Goal: Task Accomplishment & Management: Use online tool/utility

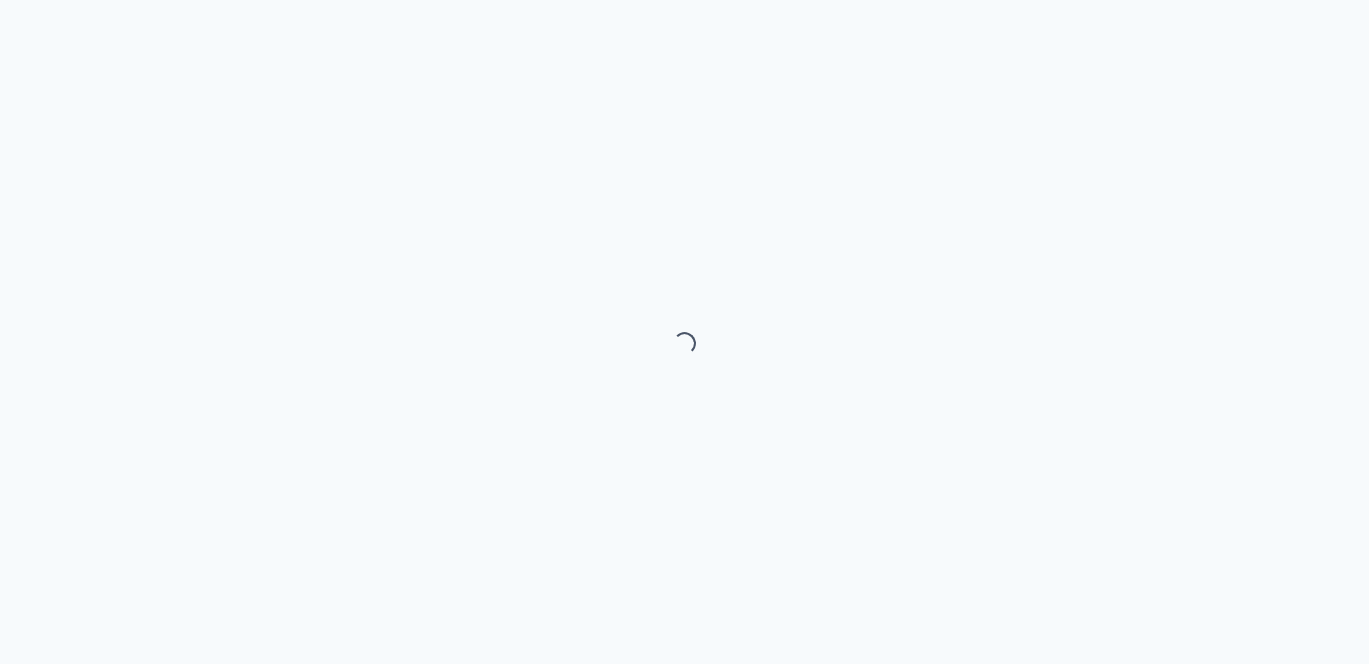
select select "month"
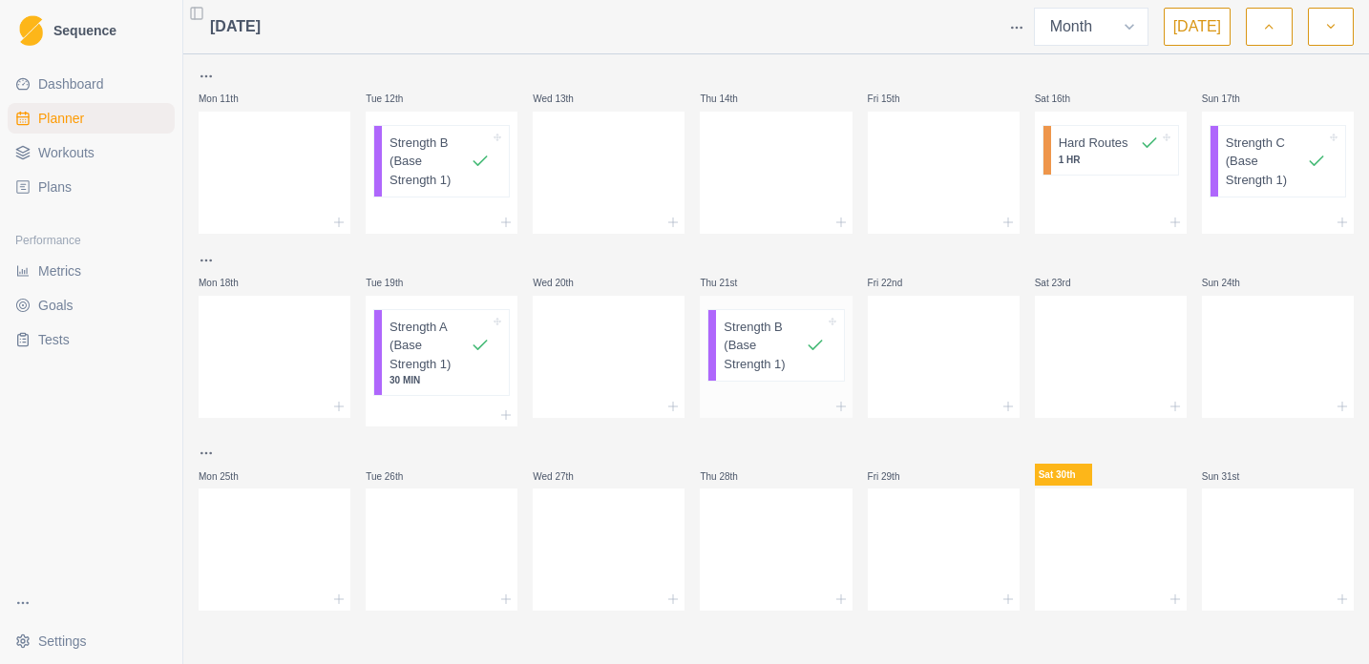
scroll to position [608, 0]
click at [1083, 555] on div at bounding box center [1111, 546] width 152 height 84
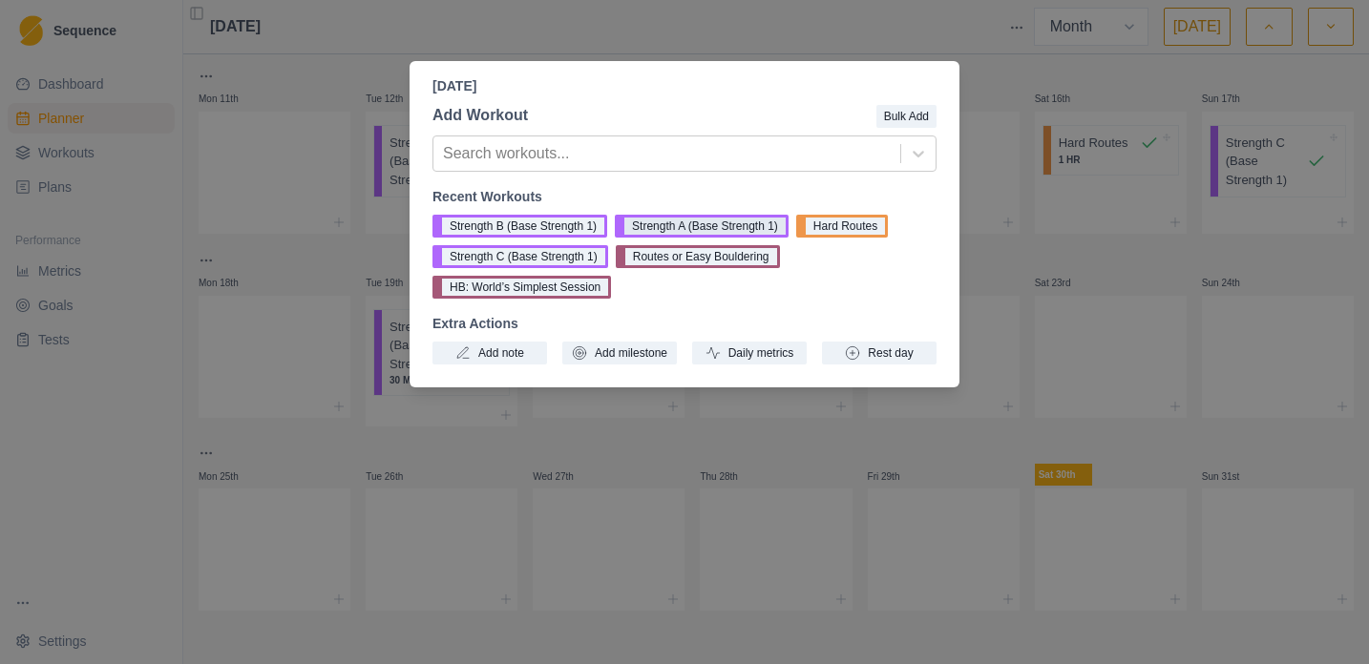
click at [693, 231] on button "Strength A (Base Strength 1)" at bounding box center [702, 226] width 174 height 23
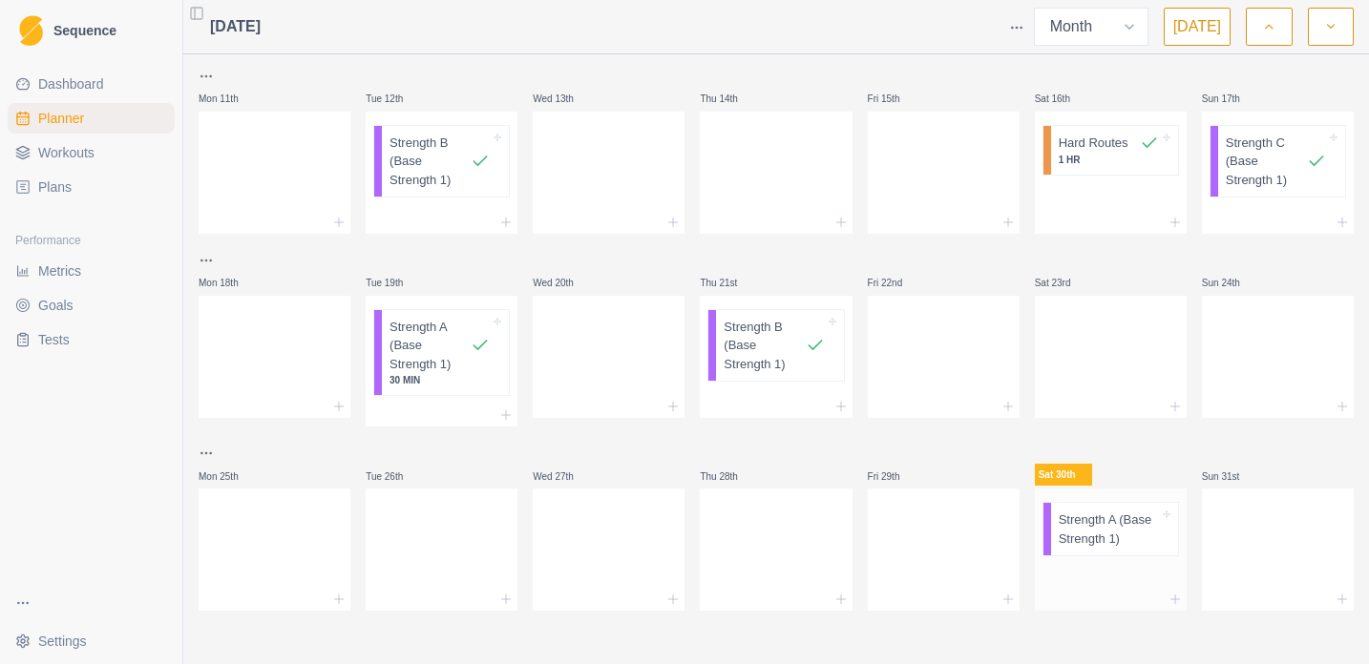
click at [1077, 543] on p "Strength A (Base Strength 1)" at bounding box center [1108, 529] width 100 height 37
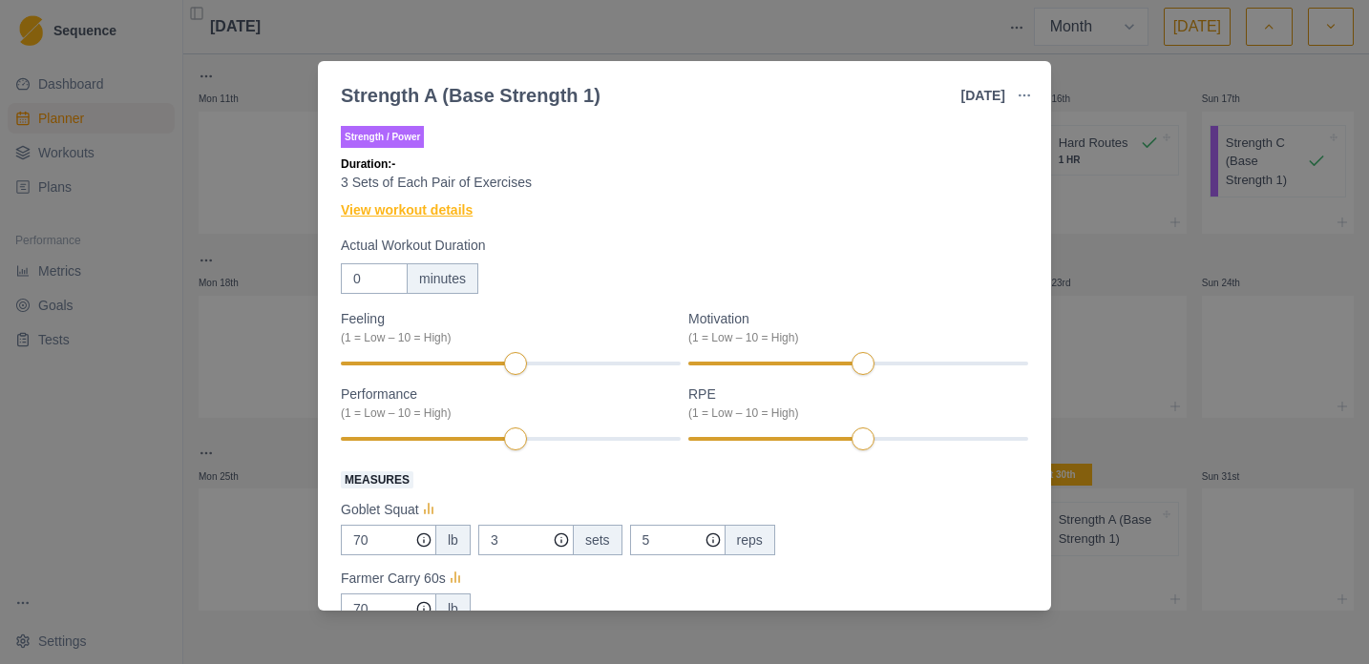
click at [428, 216] on link "View workout details" at bounding box center [407, 210] width 132 height 20
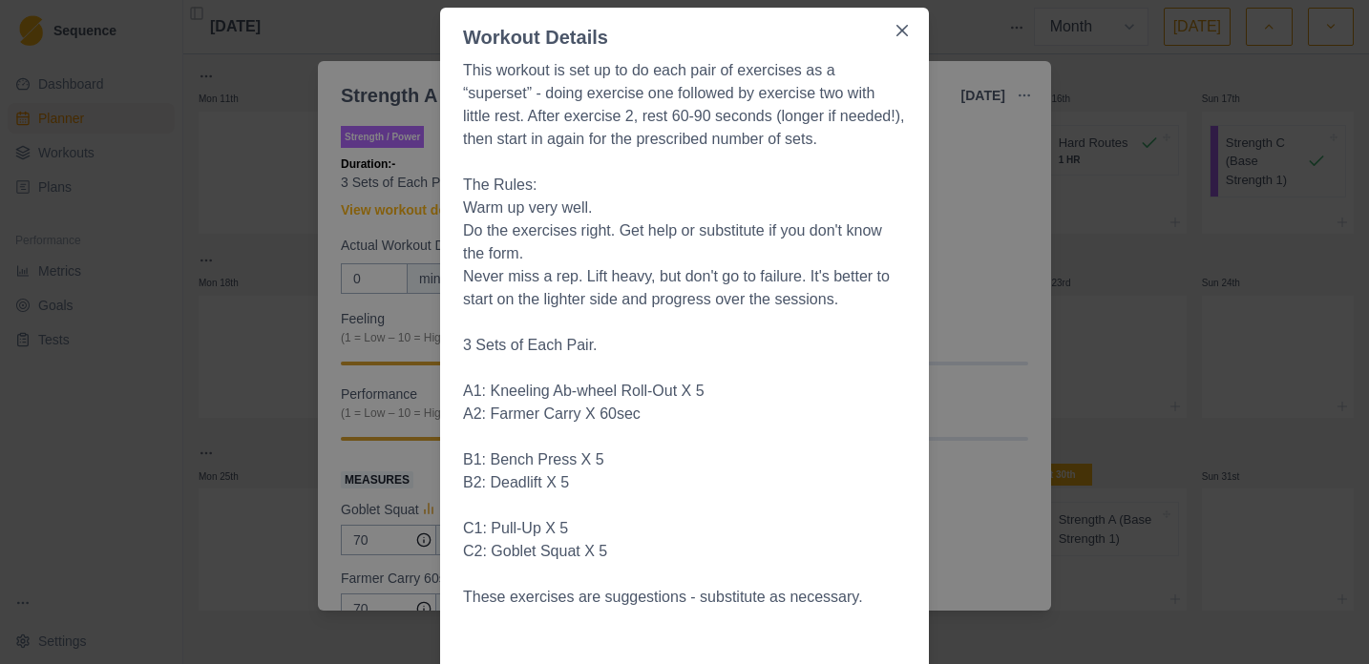
scroll to position [118, 0]
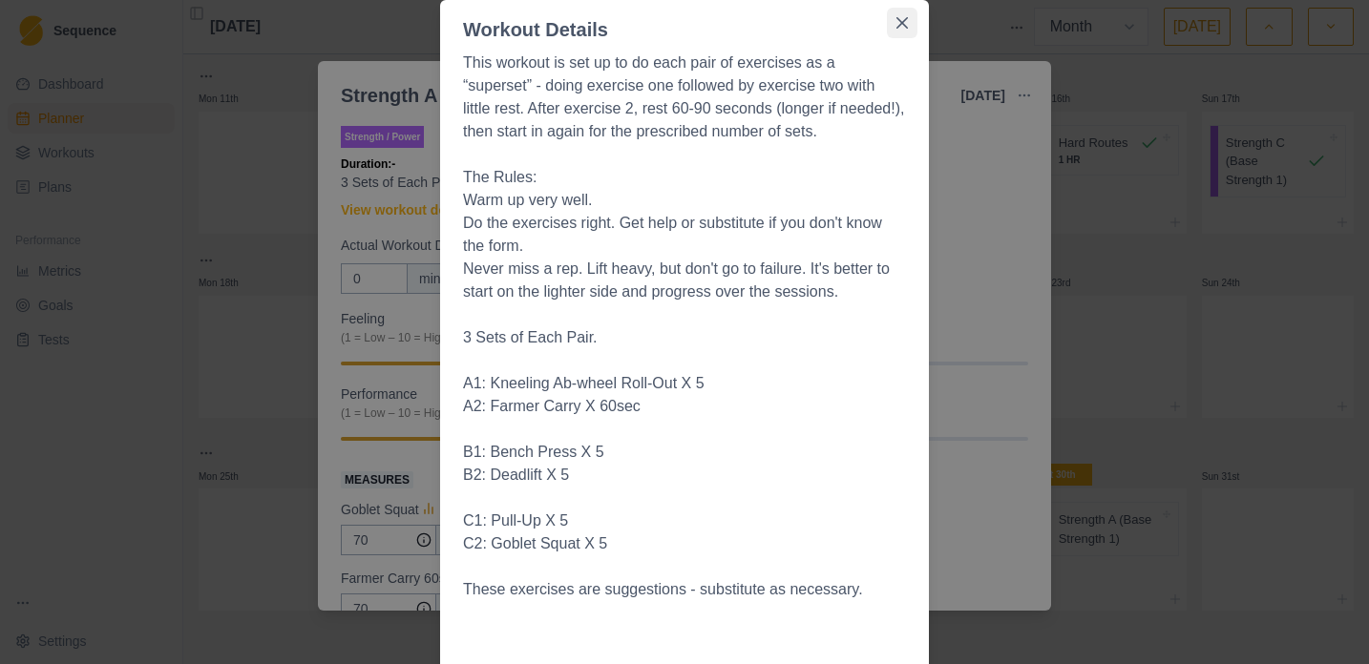
click at [900, 10] on button "Close" at bounding box center [902, 23] width 31 height 31
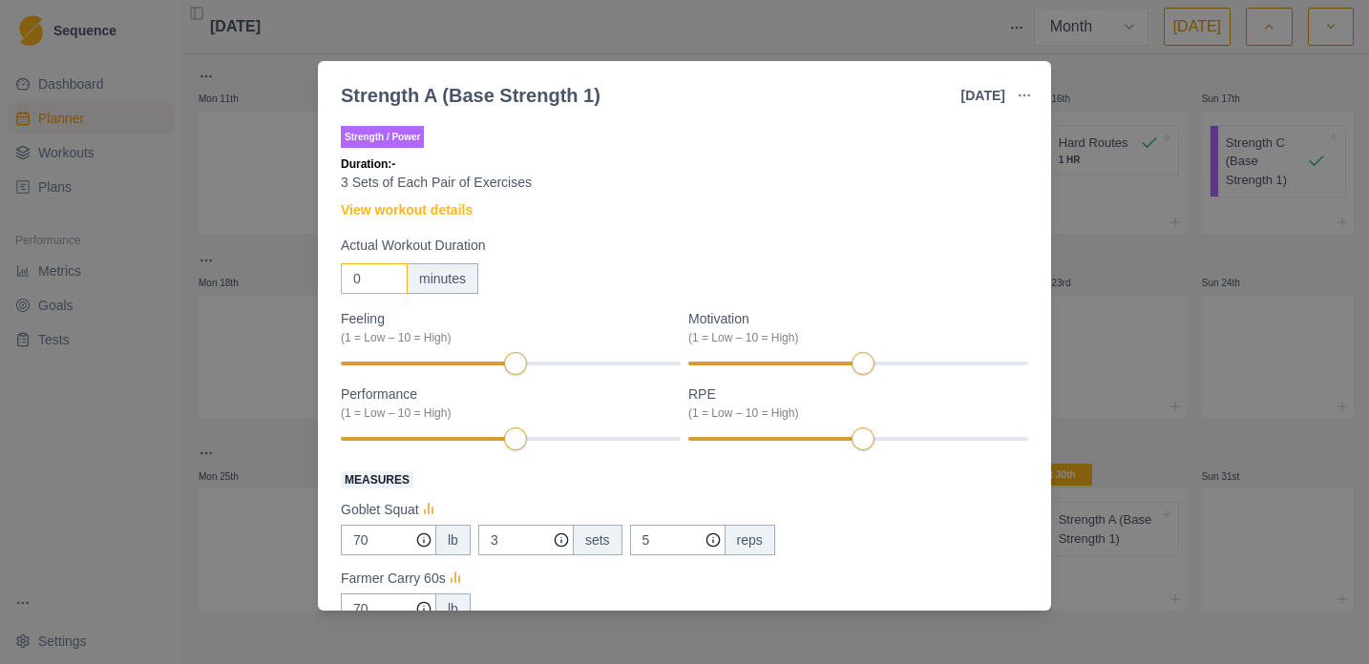
drag, startPoint x: 376, startPoint y: 284, endPoint x: 312, endPoint y: 270, distance: 65.5
click at [312, 270] on div "Strength A (Base Strength 1) [DATE] Link To Goal View Workout Metrics Edit Orig…" at bounding box center [684, 332] width 1369 height 664
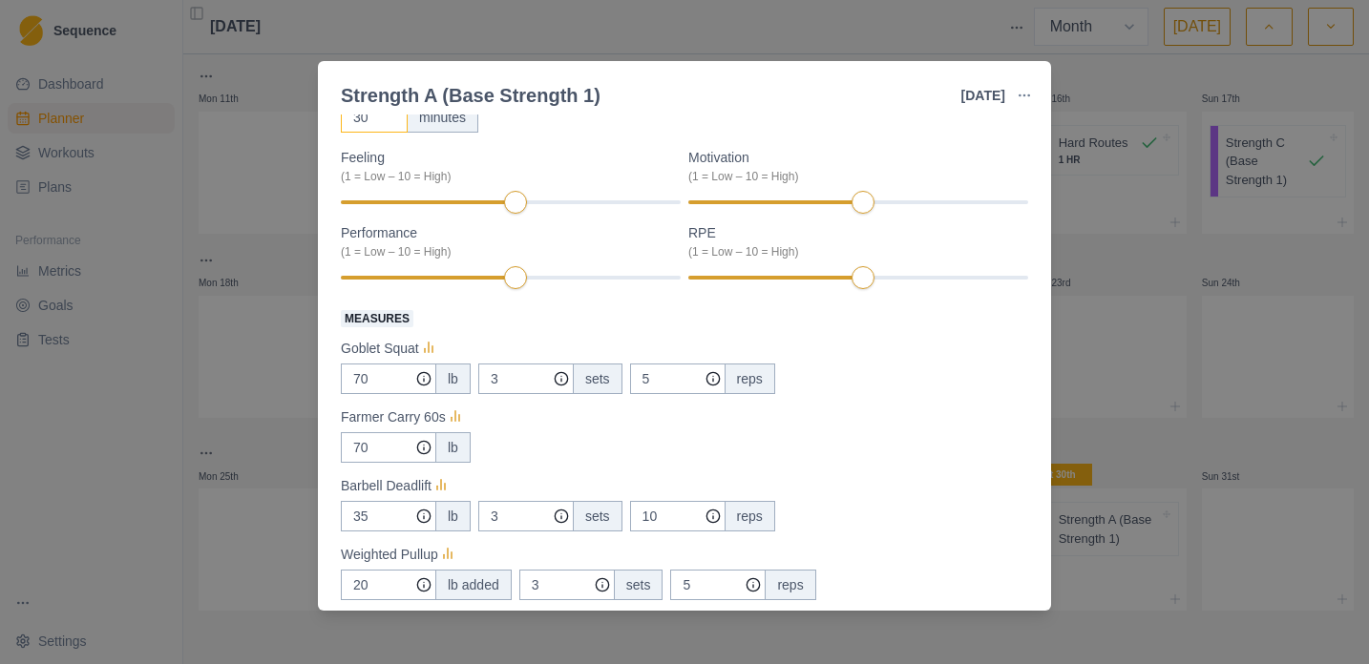
scroll to position [162, 0]
type input "30"
drag, startPoint x: 373, startPoint y: 383, endPoint x: 351, endPoint y: 379, distance: 22.3
click at [351, 379] on input "70" at bounding box center [388, 378] width 95 height 31
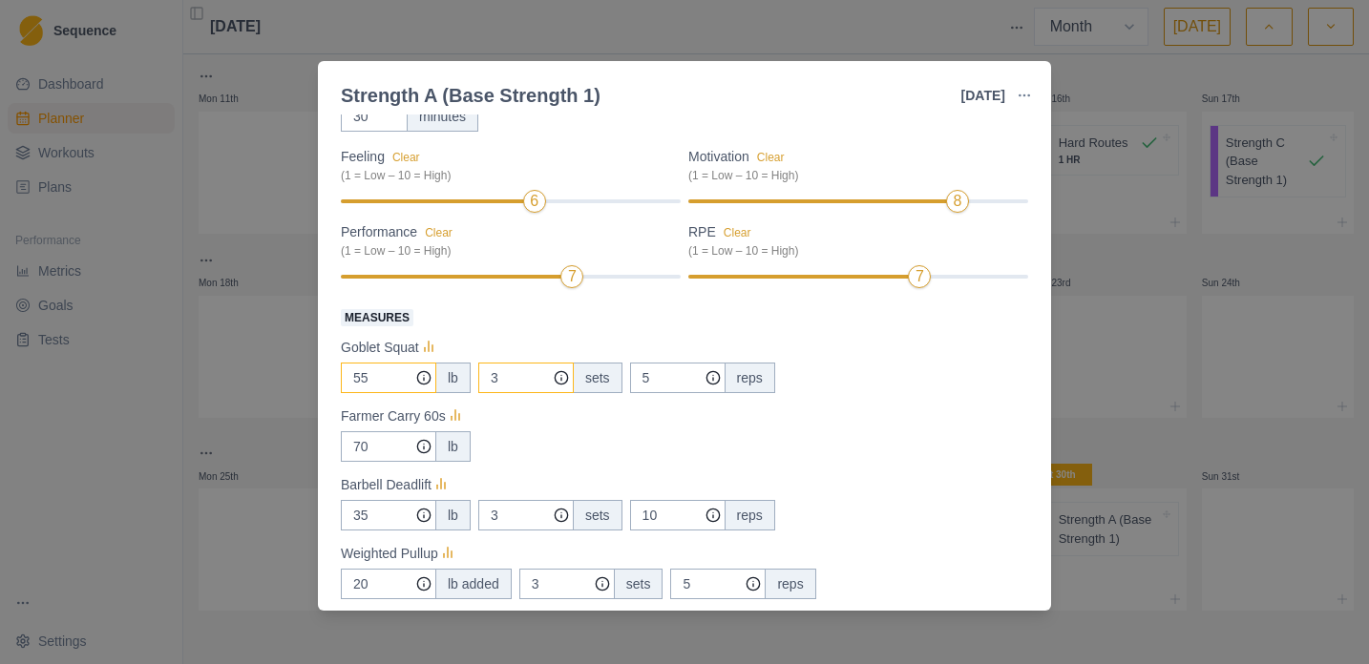
type input "55"
drag, startPoint x: 502, startPoint y: 381, endPoint x: 480, endPoint y: 380, distance: 22.0
click at [480, 380] on input "3" at bounding box center [525, 378] width 95 height 31
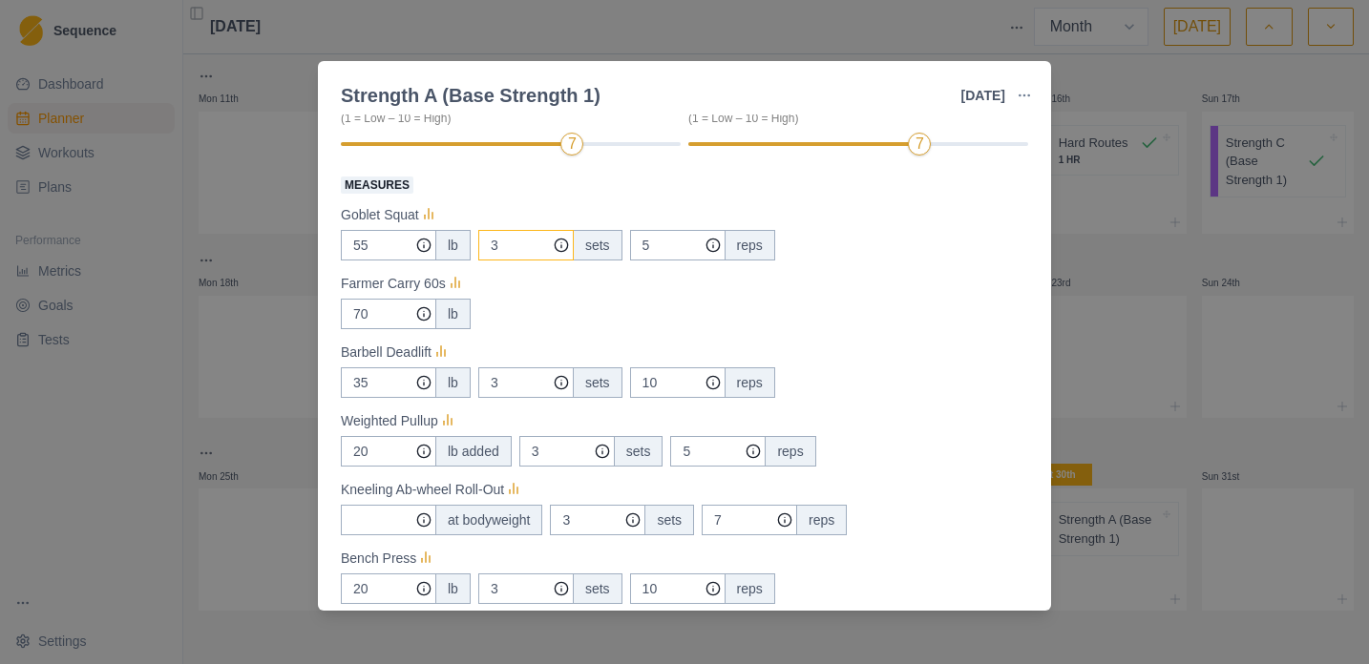
scroll to position [304, 0]
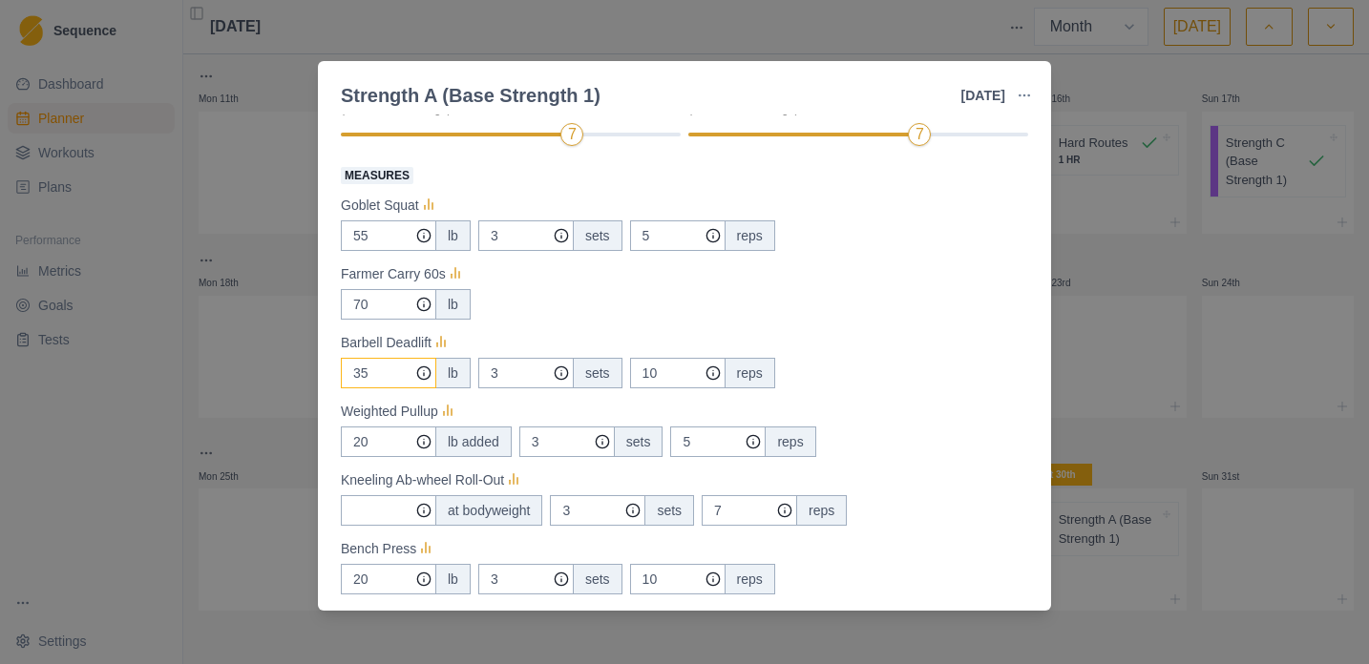
drag, startPoint x: 378, startPoint y: 375, endPoint x: 335, endPoint y: 374, distance: 43.0
click at [336, 373] on div "Strength / Power Duration: 30 MIN 3 Sets of Each Pair of Exercises View workout…" at bounding box center [684, 363] width 733 height 496
type input "0"
drag, startPoint x: 661, startPoint y: 374, endPoint x: 646, endPoint y: 374, distance: 15.3
click at [646, 251] on input "10" at bounding box center [677, 235] width 95 height 31
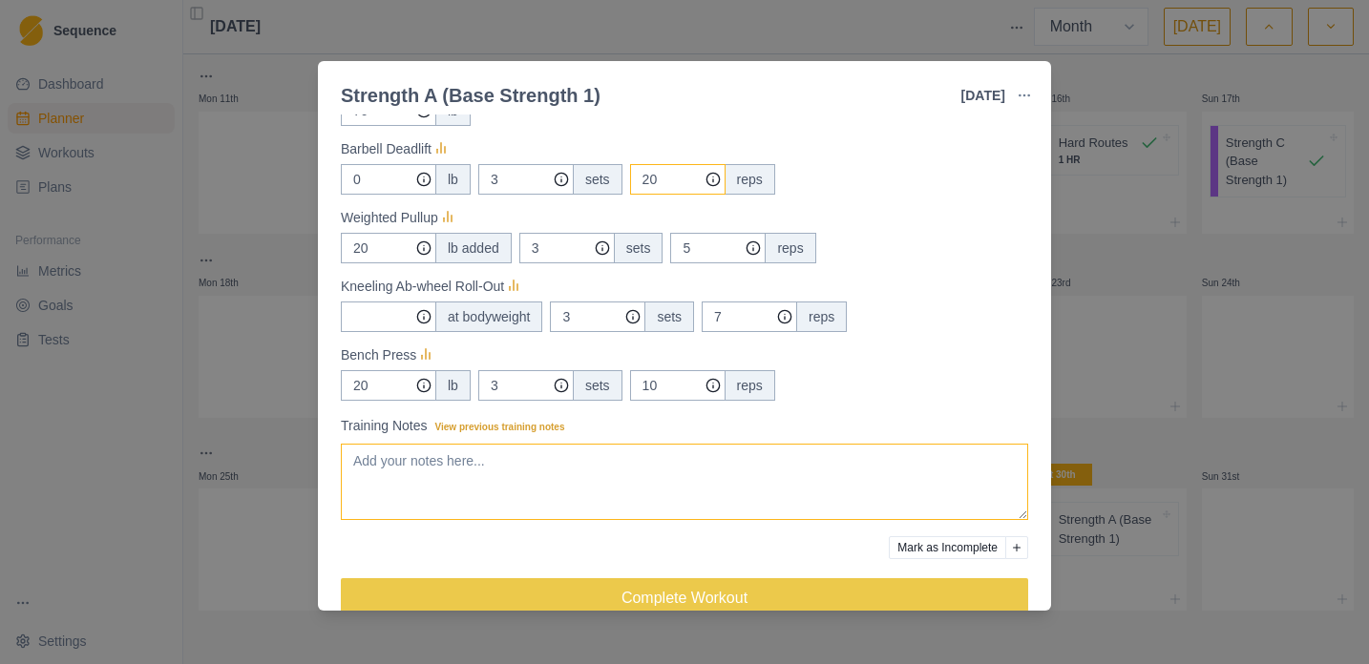
scroll to position [518, 0]
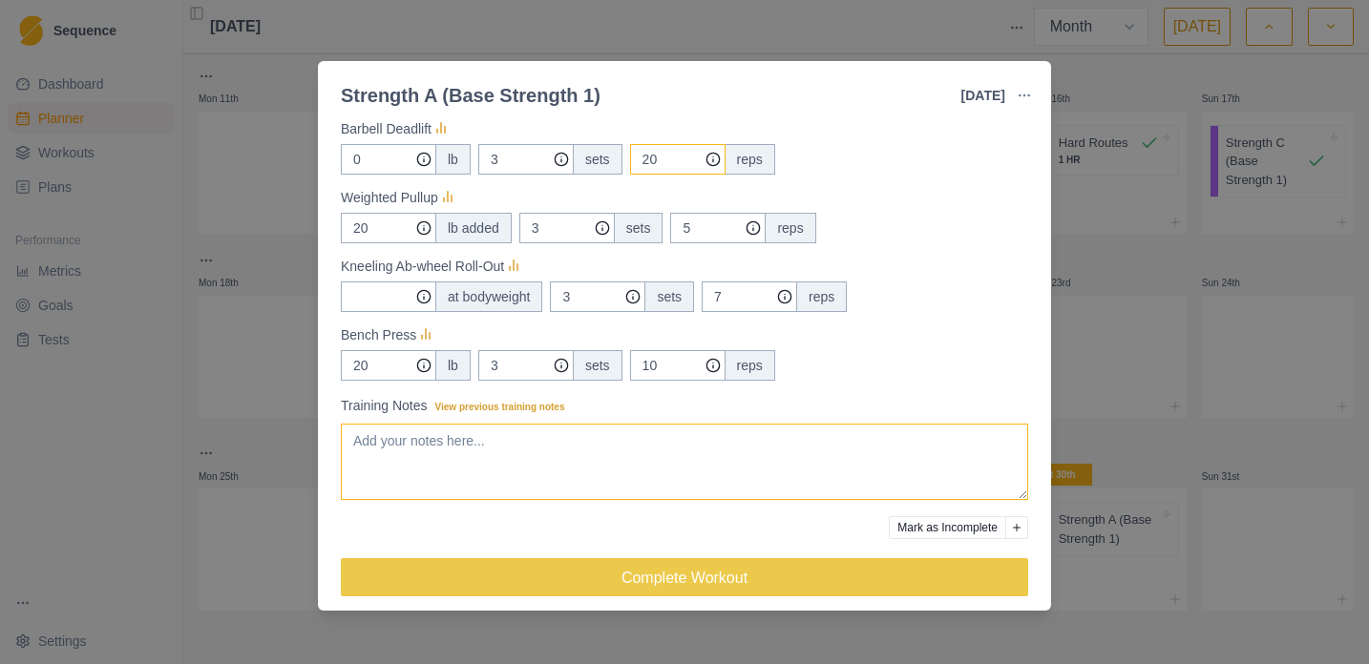
type input "20"
click at [535, 435] on textarea "Training Notes View previous training notes" at bounding box center [684, 462] width 687 height 76
type textarea "b"
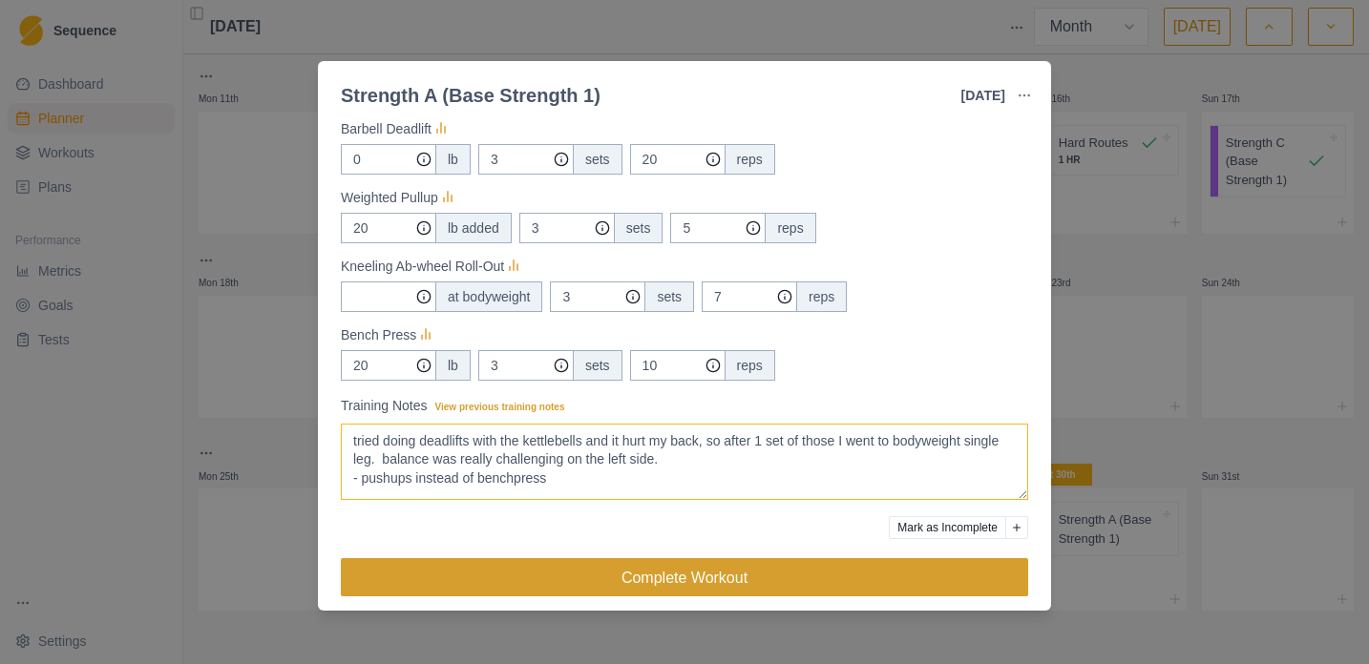
type textarea "tried doing deadlifts with the kettlebells and it hurt my back, so after 1 set …"
click at [756, 581] on button "Complete Workout" at bounding box center [684, 577] width 687 height 38
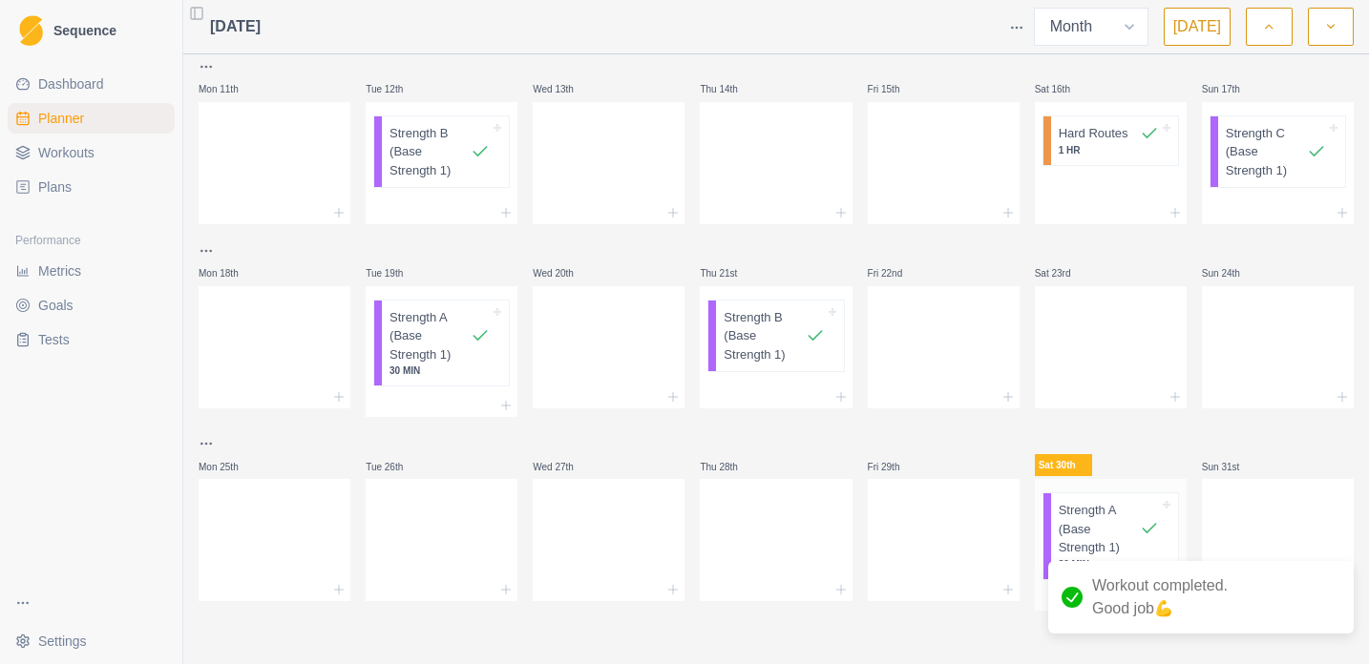
click at [1035, 605] on div at bounding box center [1111, 599] width 152 height 23
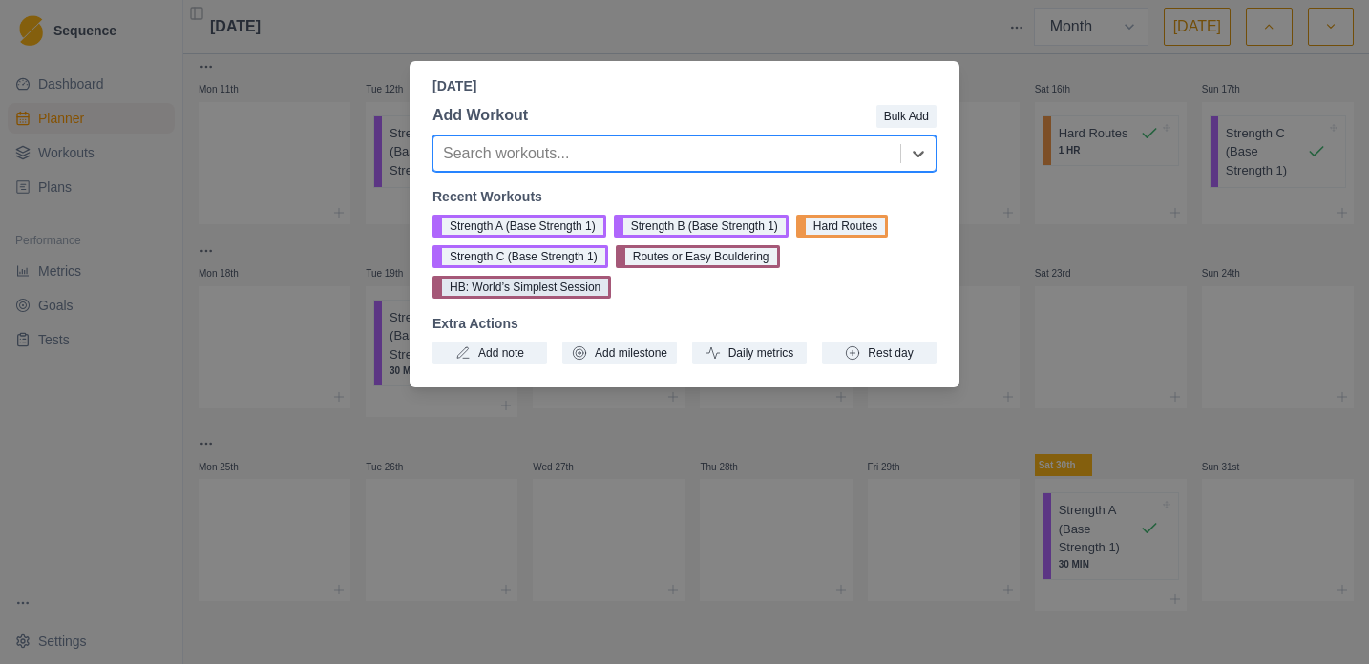
click at [585, 287] on button "HB: World’s Simplest Session" at bounding box center [521, 287] width 178 height 23
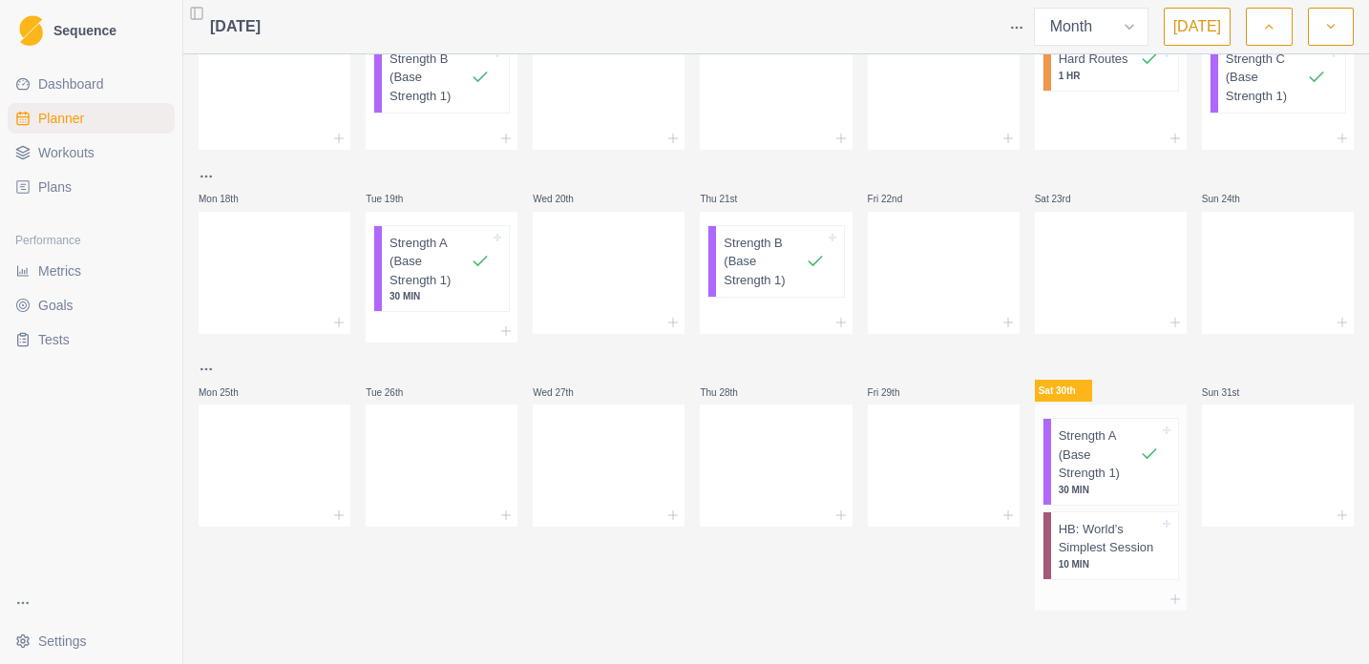
scroll to position [692, 0]
click at [66, 205] on div "Dashboard Planner Workouts Plans" at bounding box center [91, 135] width 182 height 149
click at [68, 194] on span "Plans" at bounding box center [54, 187] width 33 height 19
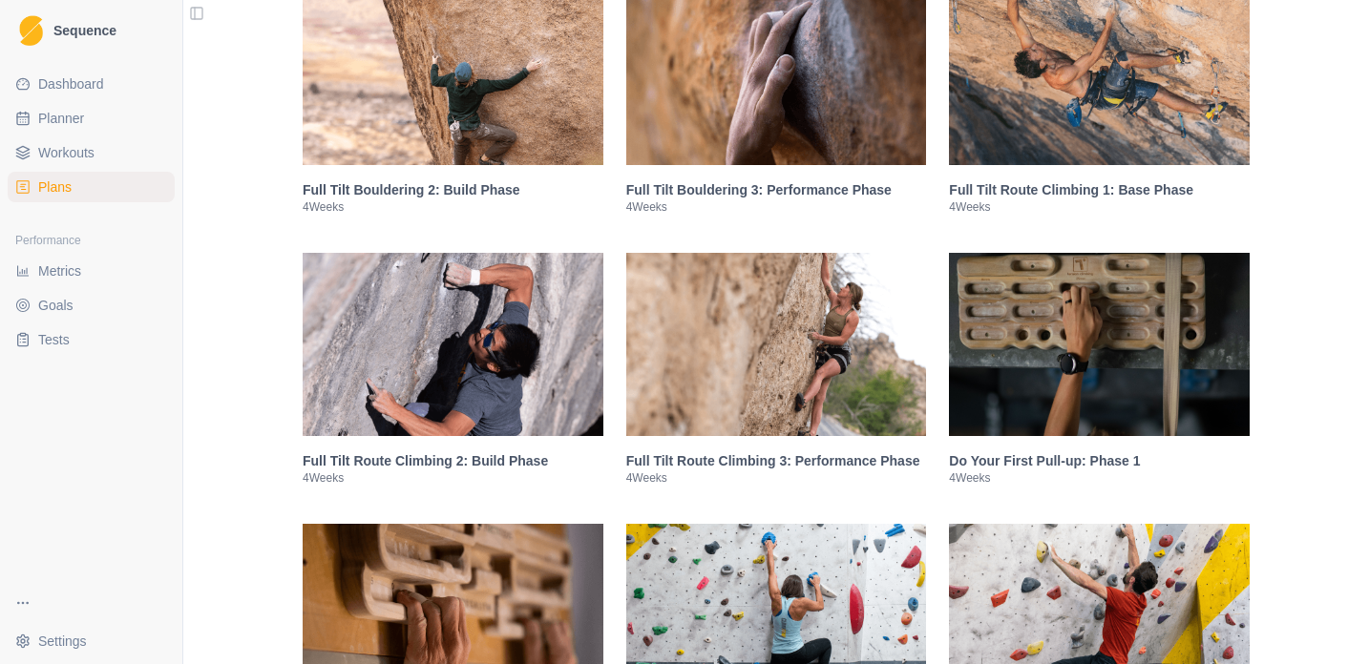
scroll to position [1453, 0]
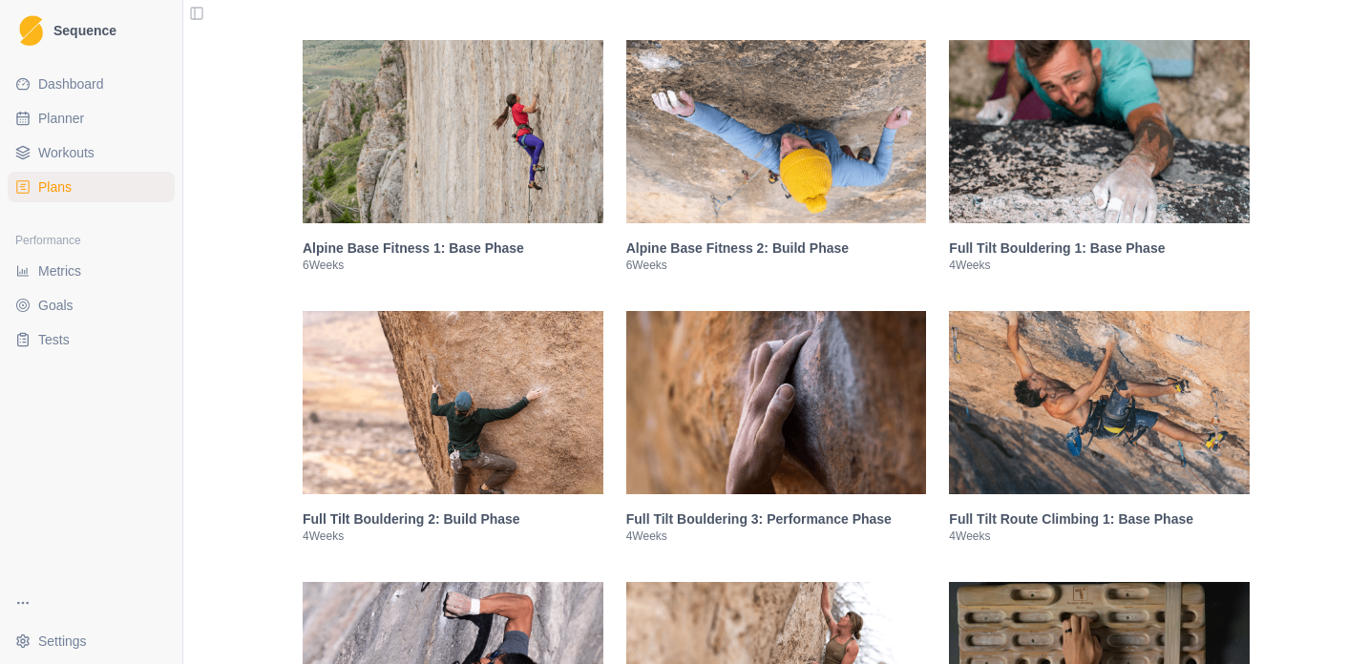
click at [530, 141] on img at bounding box center [453, 131] width 301 height 183
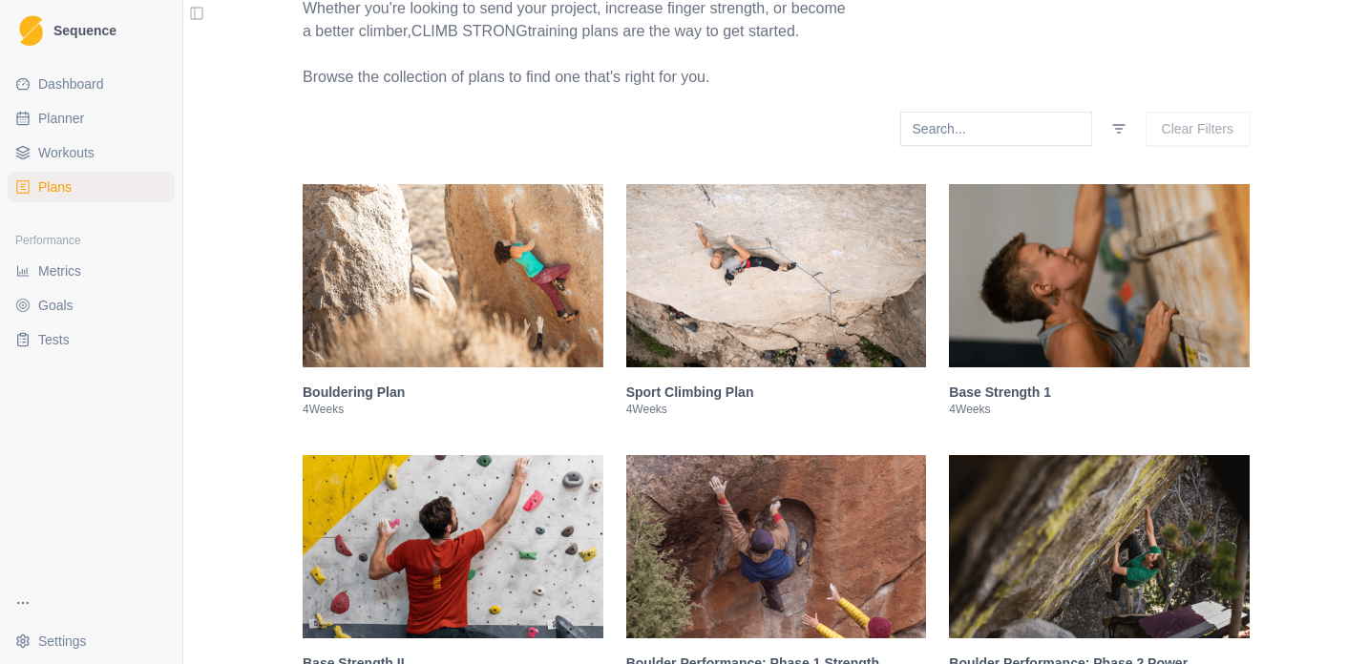
scroll to position [369, 0]
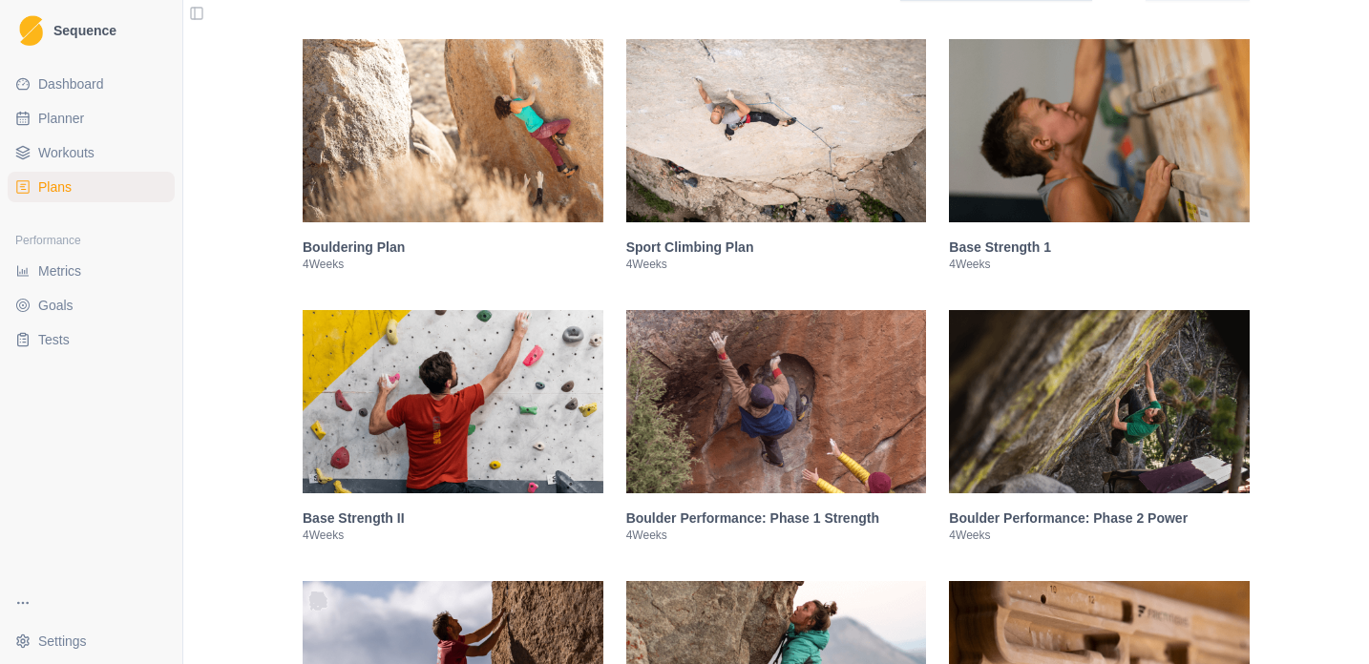
click at [751, 154] on img at bounding box center [776, 130] width 301 height 183
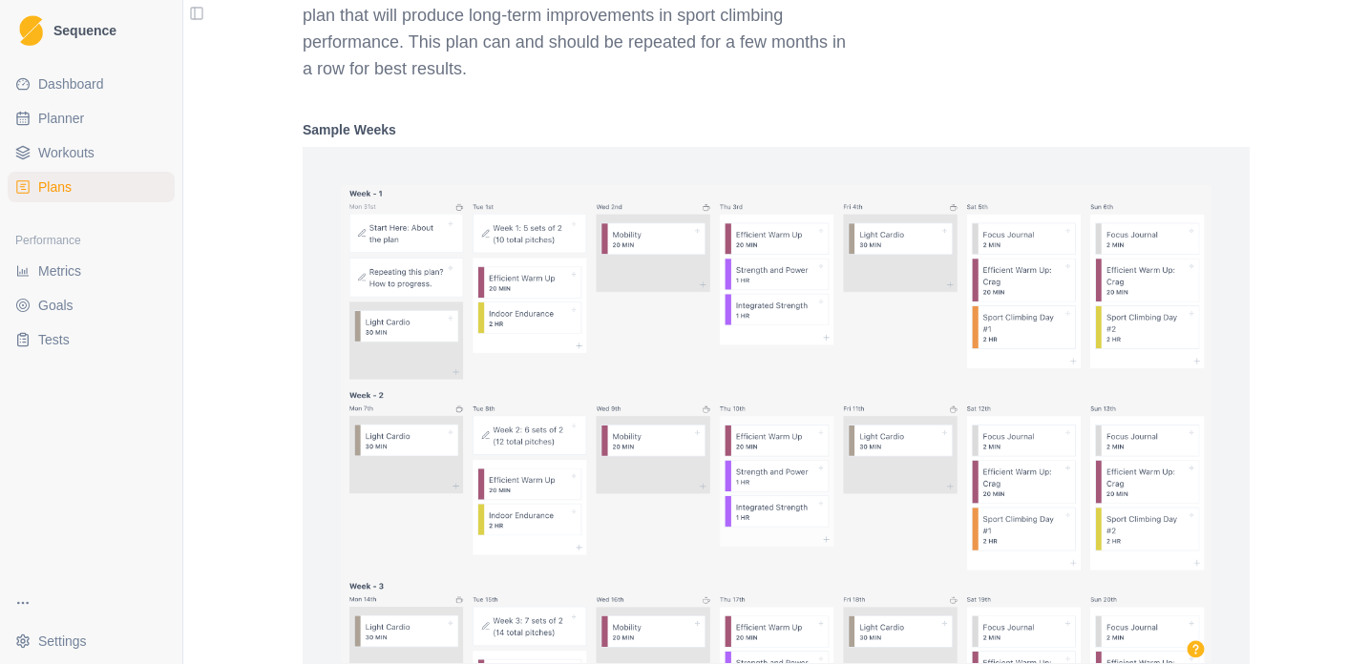
scroll to position [1304, 0]
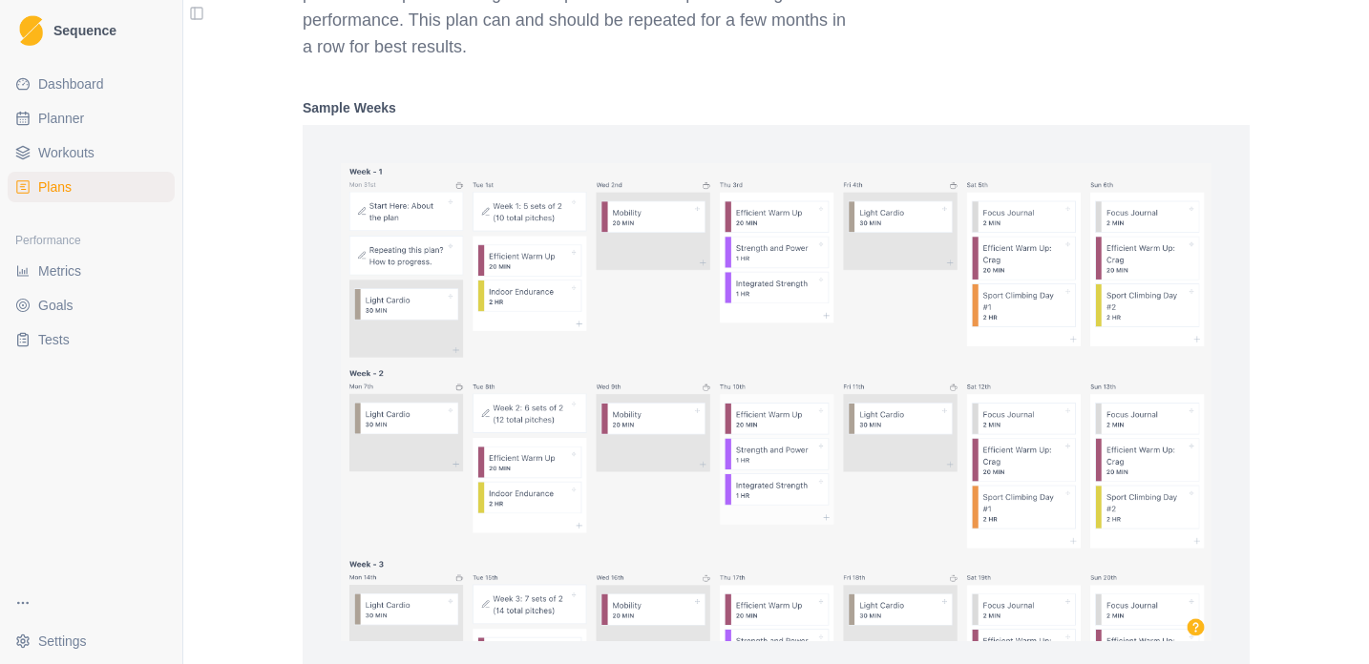
click at [522, 318] on img at bounding box center [776, 402] width 870 height 478
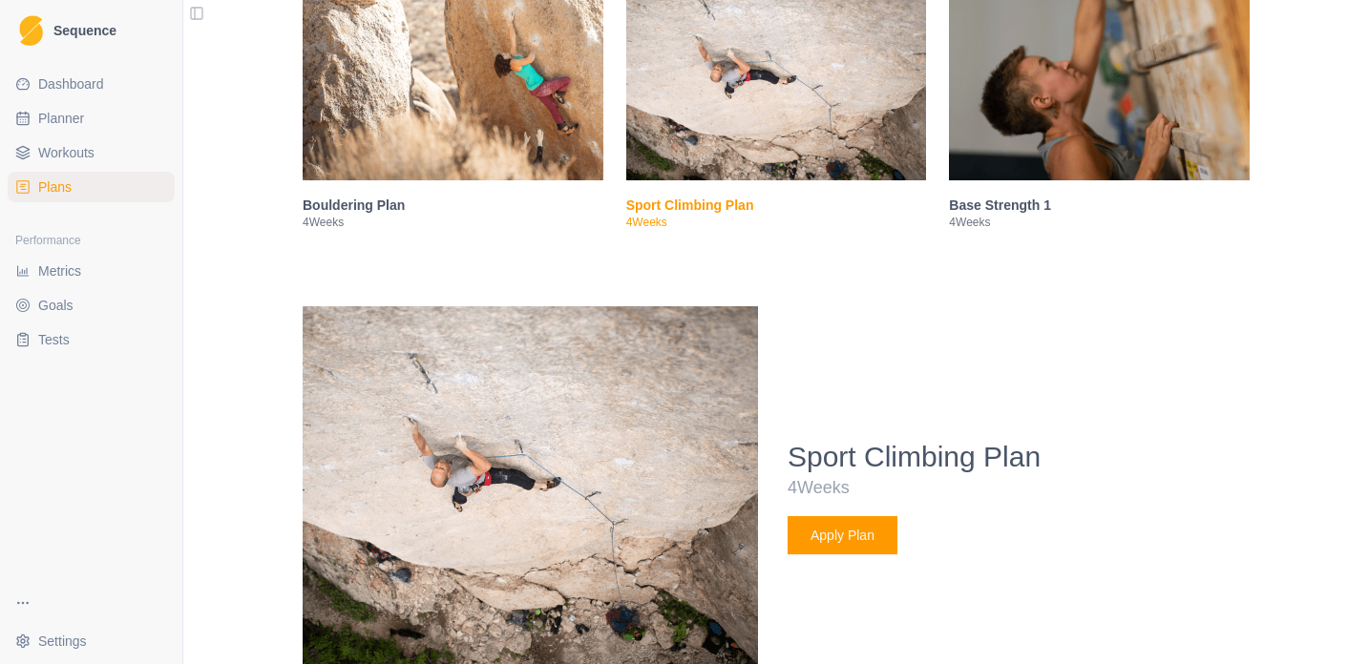
scroll to position [413, 0]
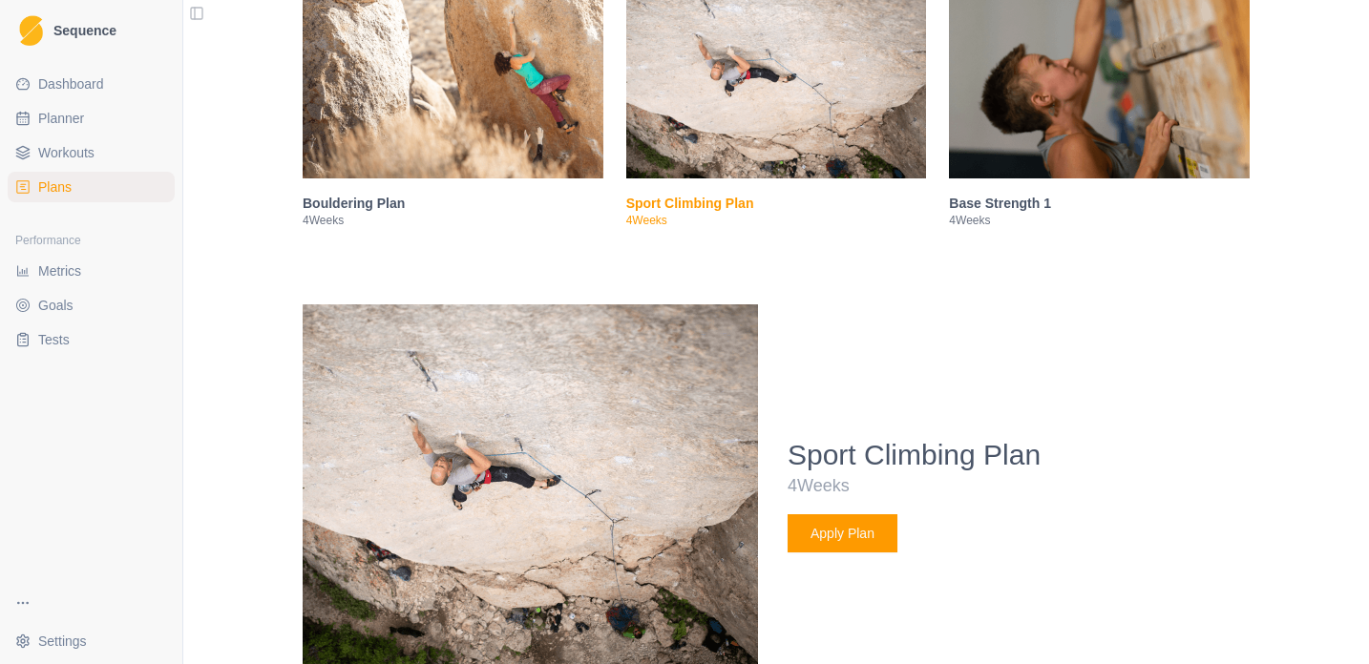
click at [851, 553] on button "Apply Plan" at bounding box center [842, 533] width 110 height 38
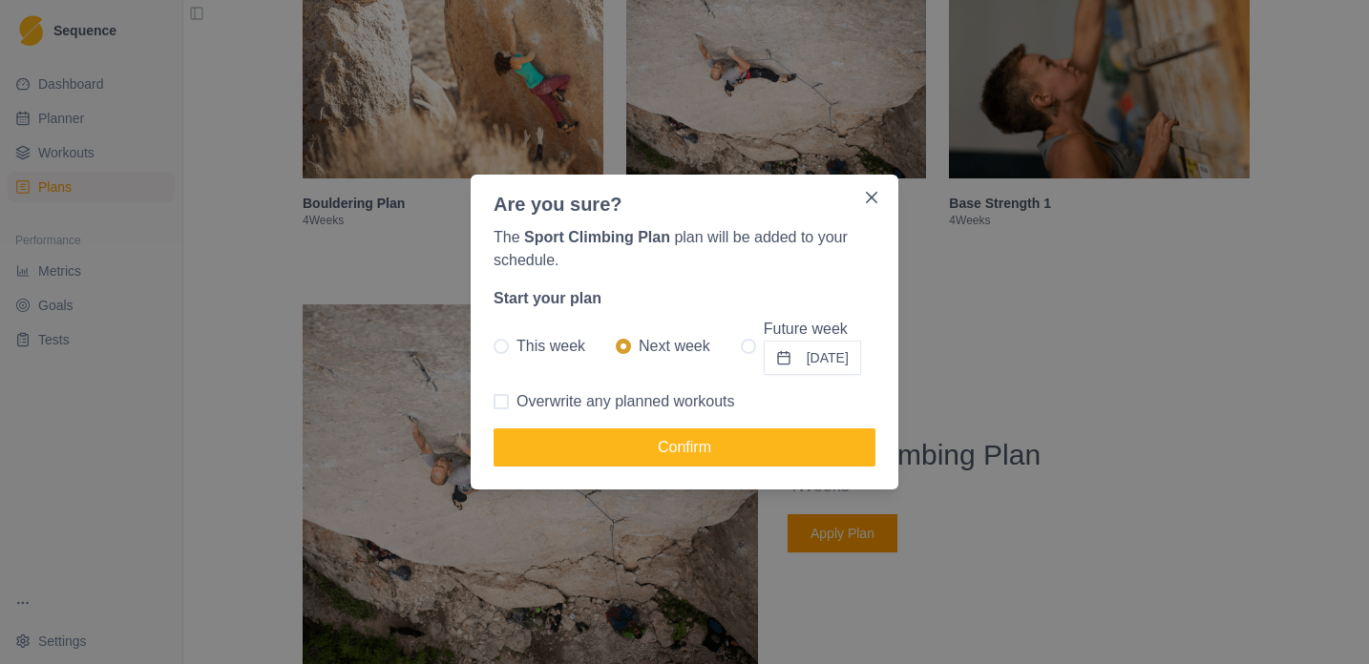
click at [741, 351] on span at bounding box center [748, 346] width 15 height 15
click at [740, 347] on input "Future week [DATE]" at bounding box center [740, 346] width 1 height 1
radio input "true"
click at [802, 356] on button "[DATE]" at bounding box center [812, 358] width 97 height 34
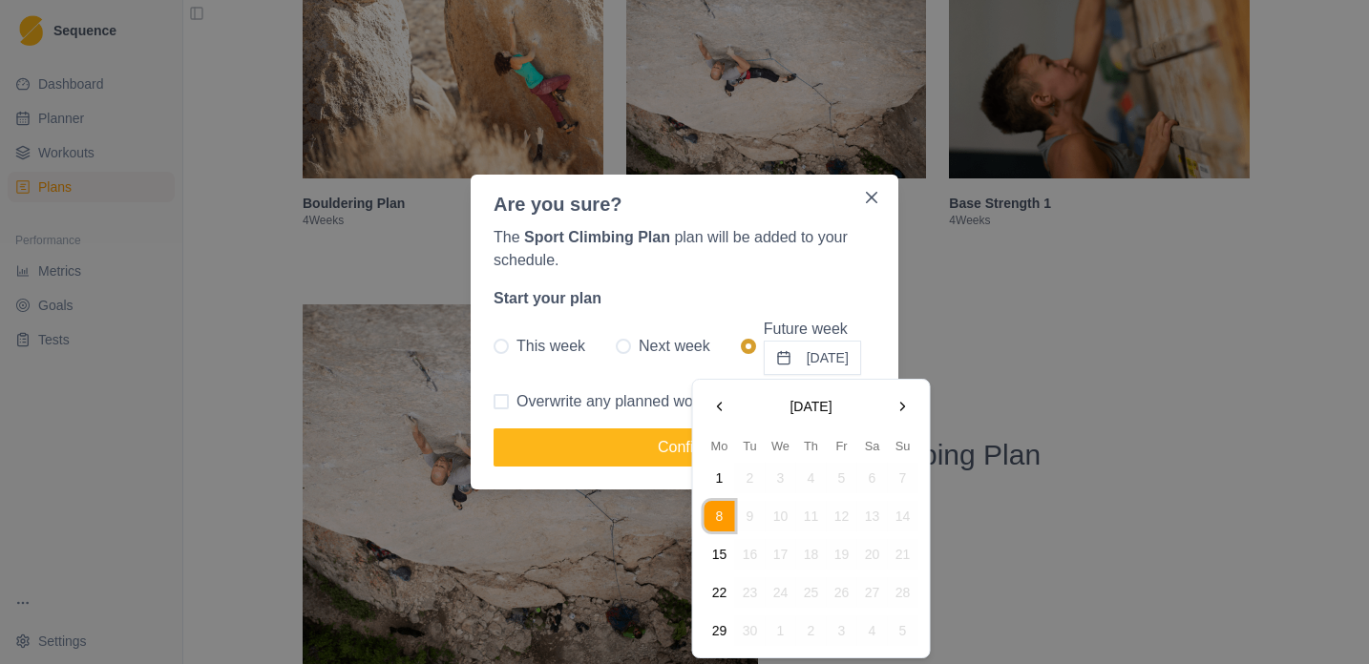
click at [722, 482] on button "1" at bounding box center [719, 478] width 31 height 31
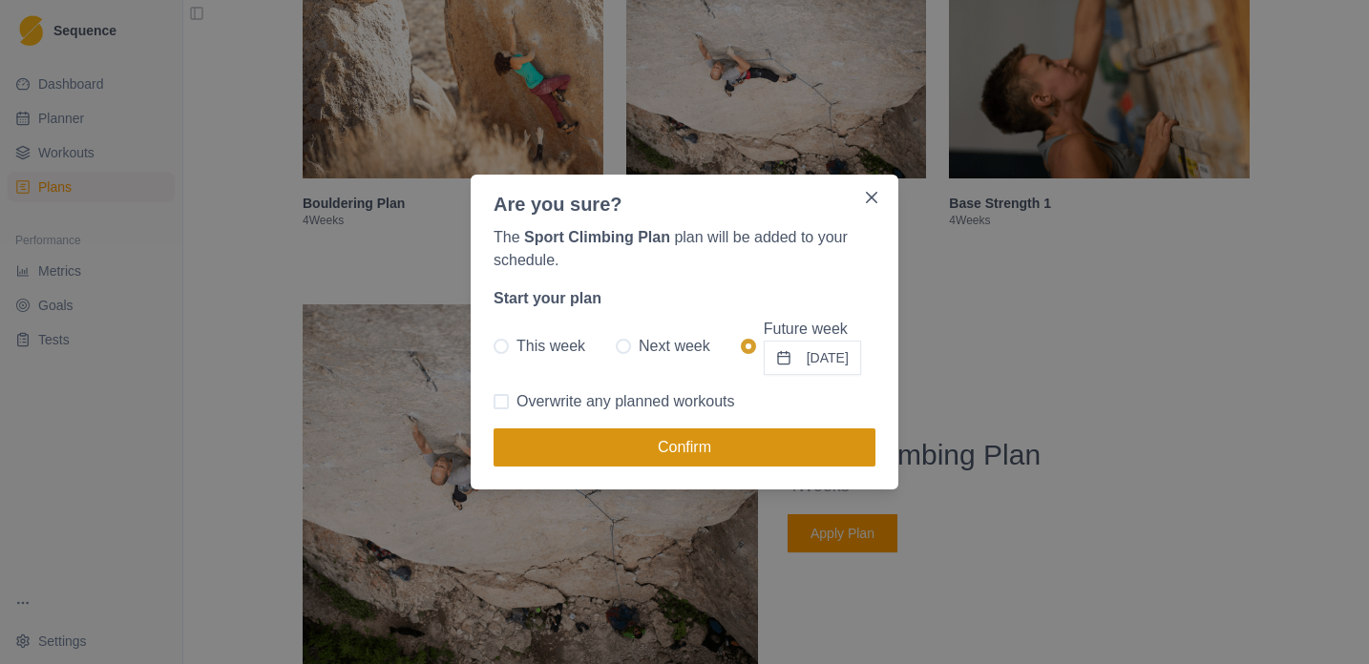
click at [754, 453] on button "Confirm" at bounding box center [684, 448] width 382 height 38
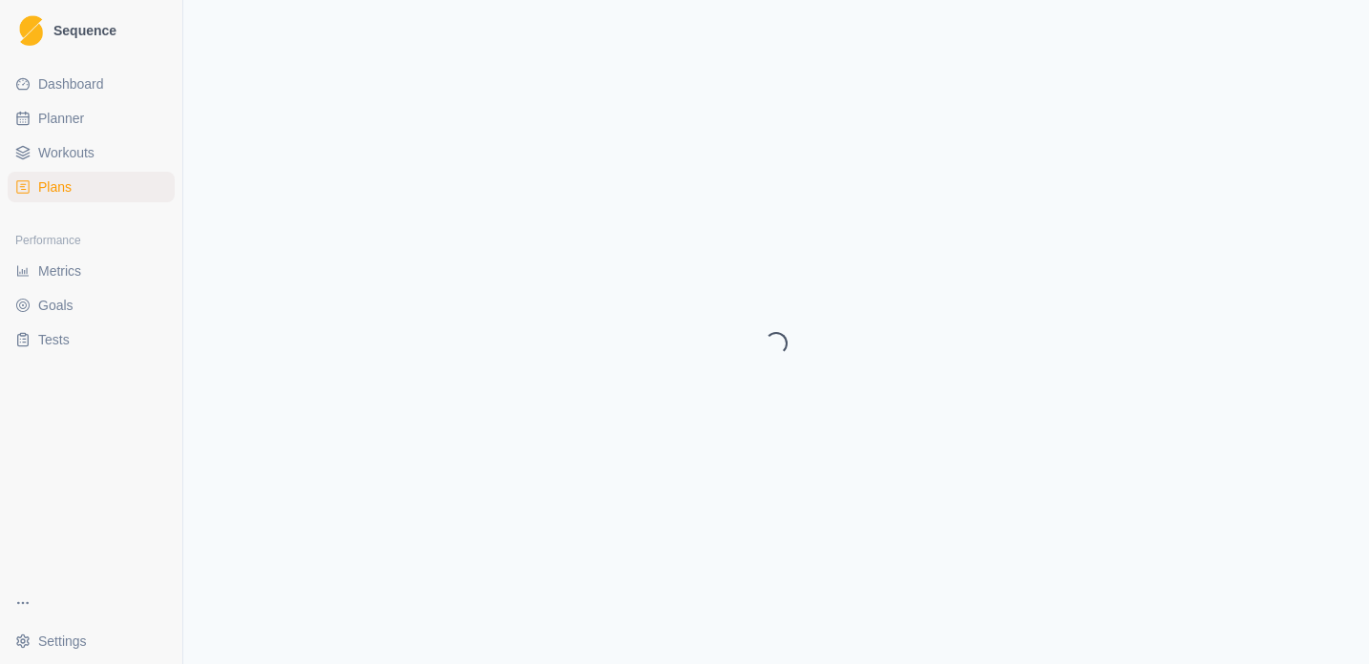
select select "month"
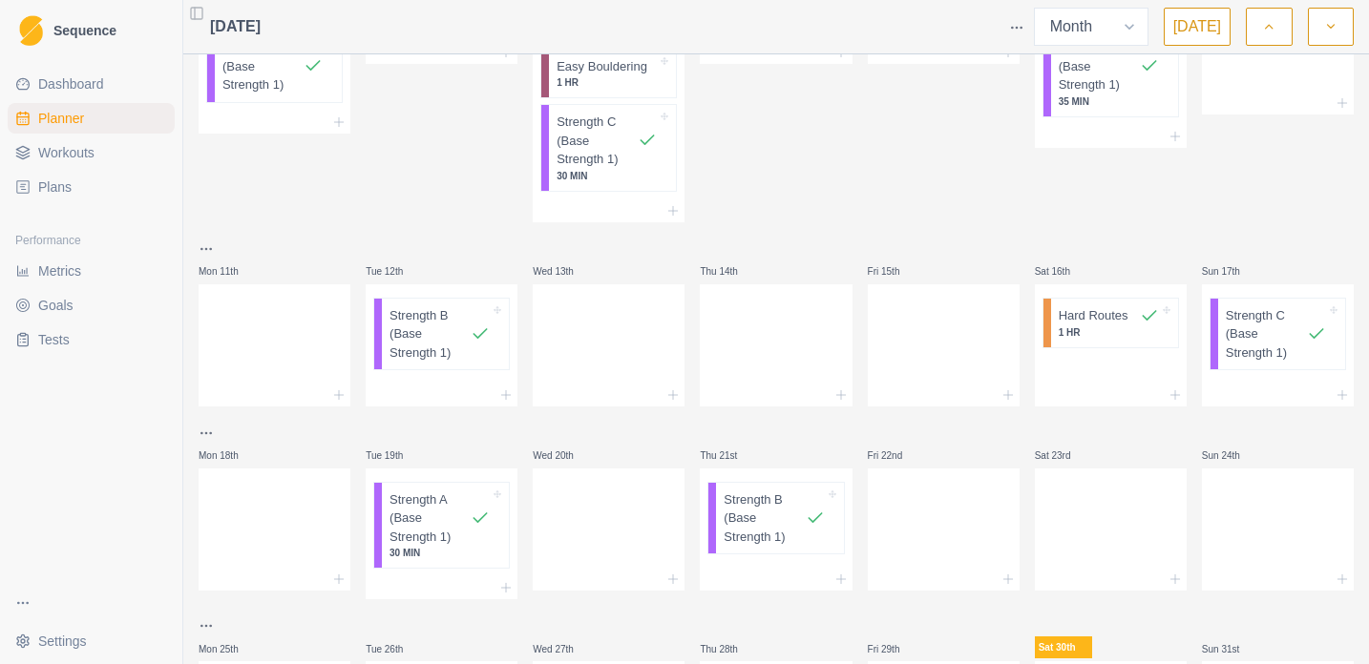
scroll to position [692, 0]
